Goal: Information Seeking & Learning: Compare options

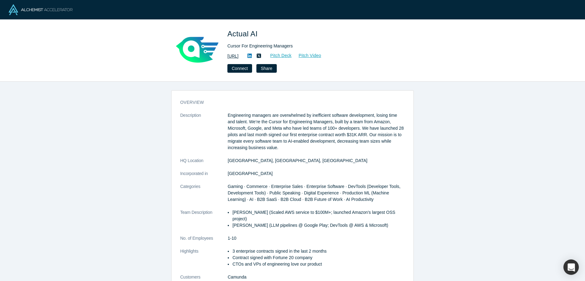
click at [238, 56] on link "https://actual.ai" at bounding box center [232, 56] width 11 height 6
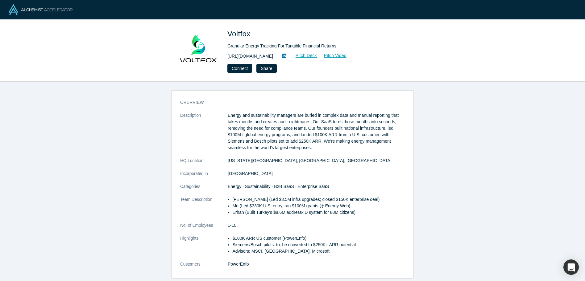
click at [243, 55] on link "http://www.voltfox.io" at bounding box center [250, 56] width 46 height 6
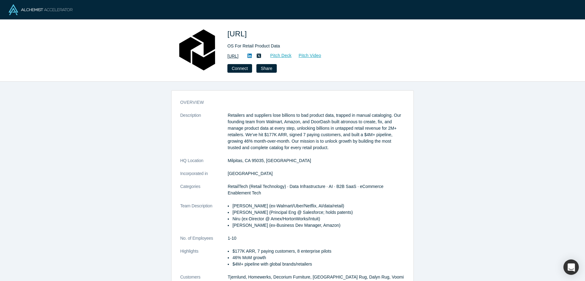
click at [238, 57] on link "https://atronous.ai" at bounding box center [232, 56] width 11 height 6
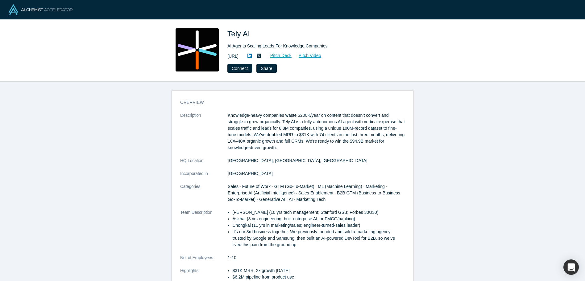
click at [238, 56] on link "[URL]" at bounding box center [232, 56] width 11 height 6
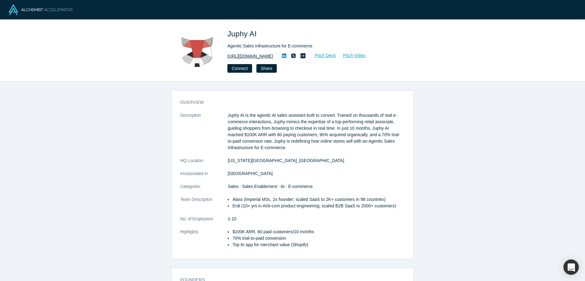
click at [247, 56] on link "https://juphy.com/" at bounding box center [250, 56] width 46 height 6
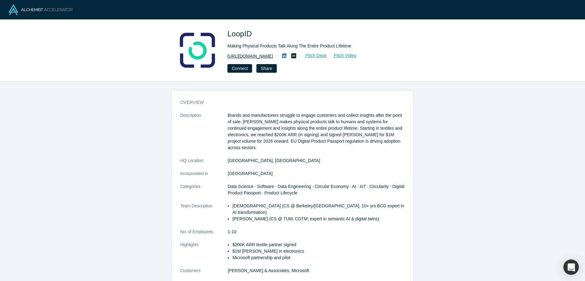
click at [262, 57] on link "https://www.loopid.com" at bounding box center [250, 56] width 46 height 6
